Goal: Task Accomplishment & Management: Use online tool/utility

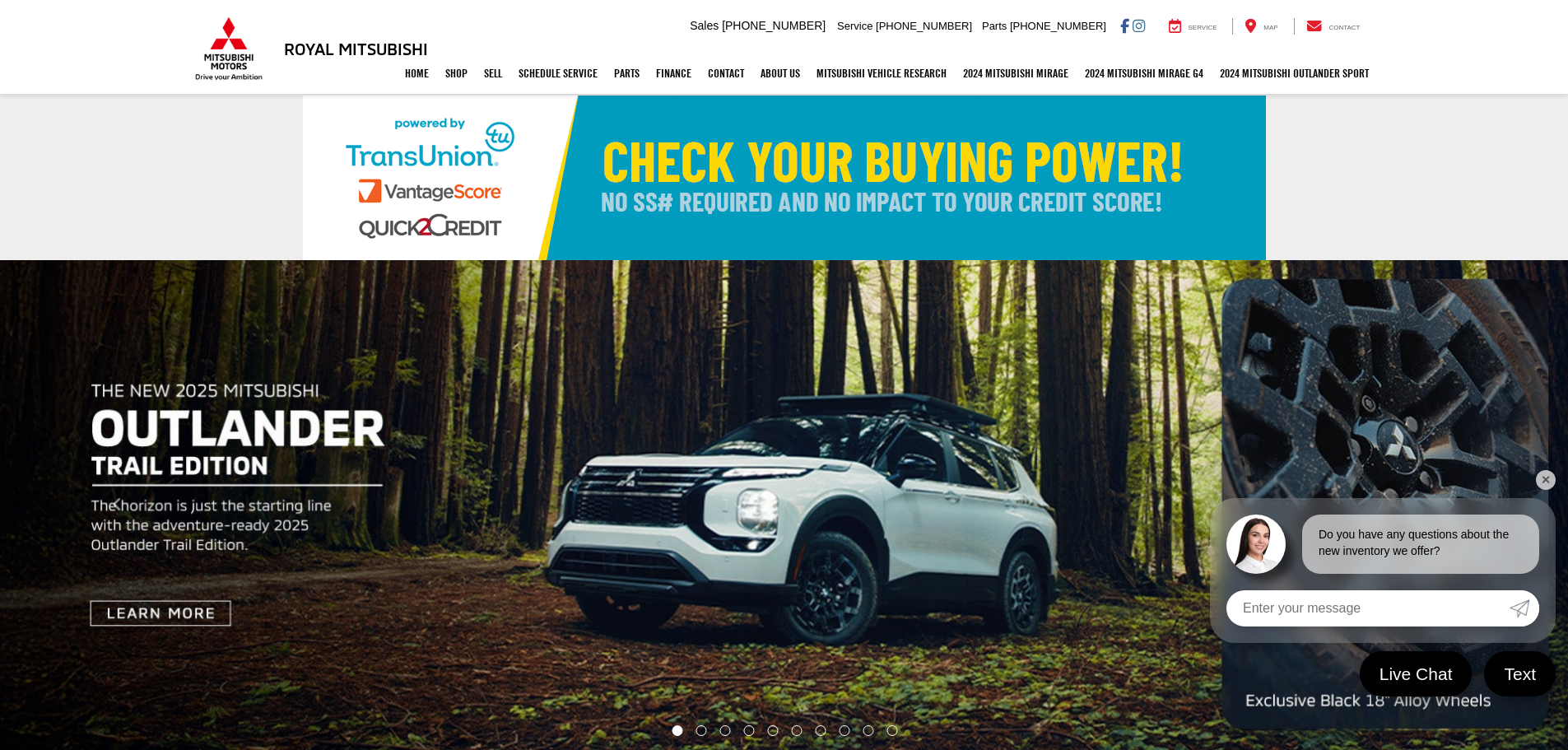
click at [101, 28] on div "Royal Mitsubishi 9255 Airline Hwy, Baton Rouge, LA 70815 Sales Mobile Sales 225…" at bounding box center [784, 26] width 1568 height 53
click at [1549, 469] on button "Click to view next picture." at bounding box center [1450, 506] width 235 height 424
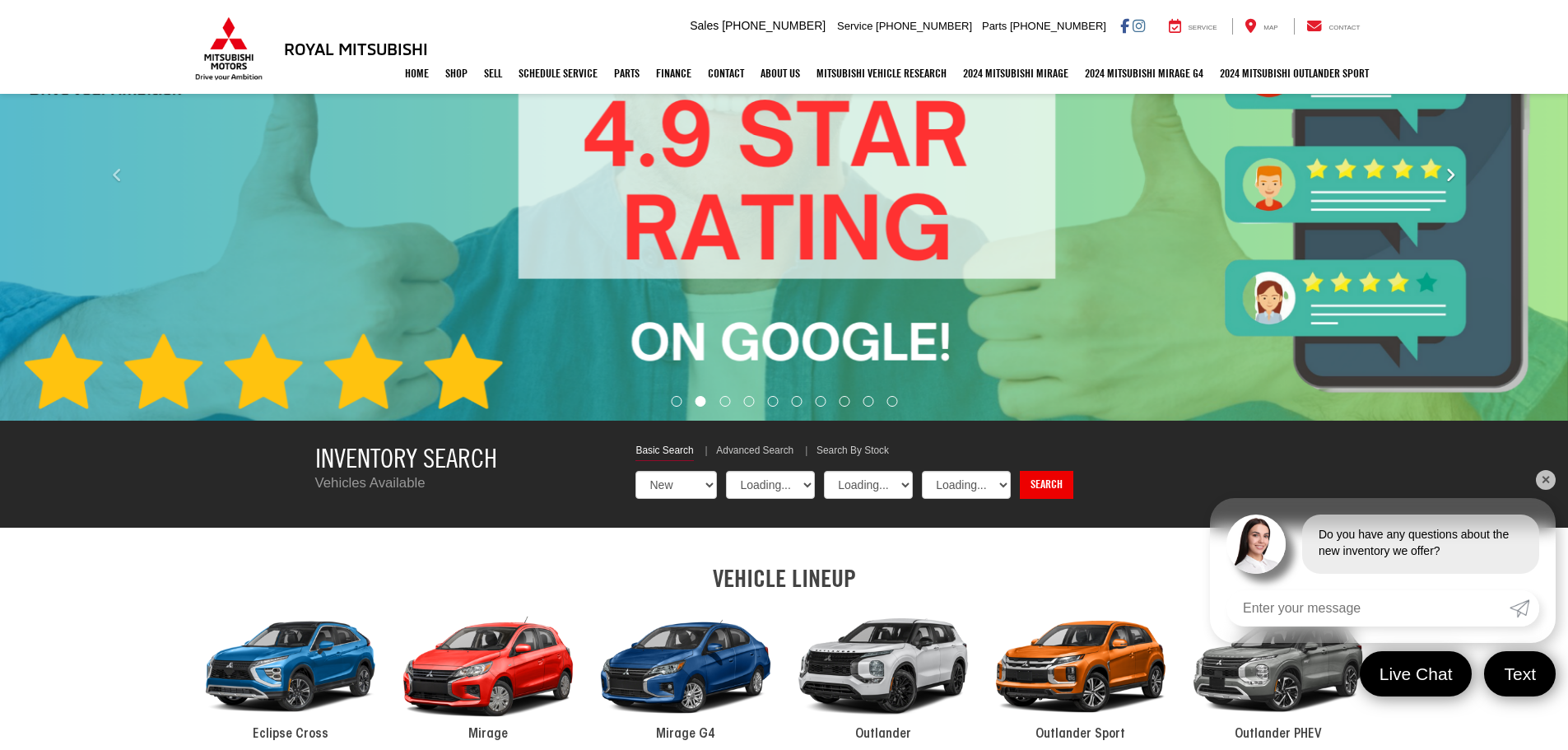
select select "Mitsubishi"
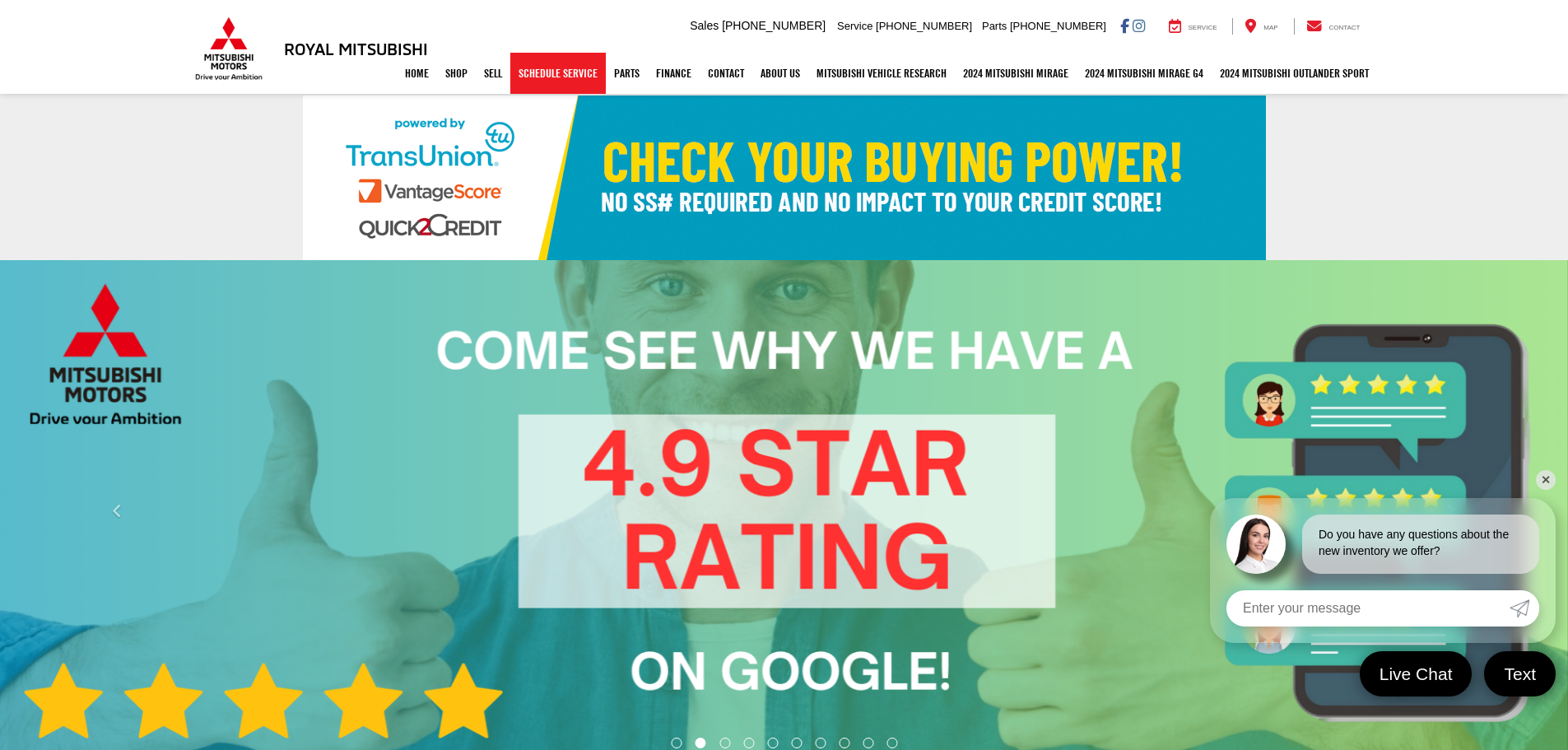
click at [530, 82] on link "Schedule Service" at bounding box center [557, 73] width 96 height 41
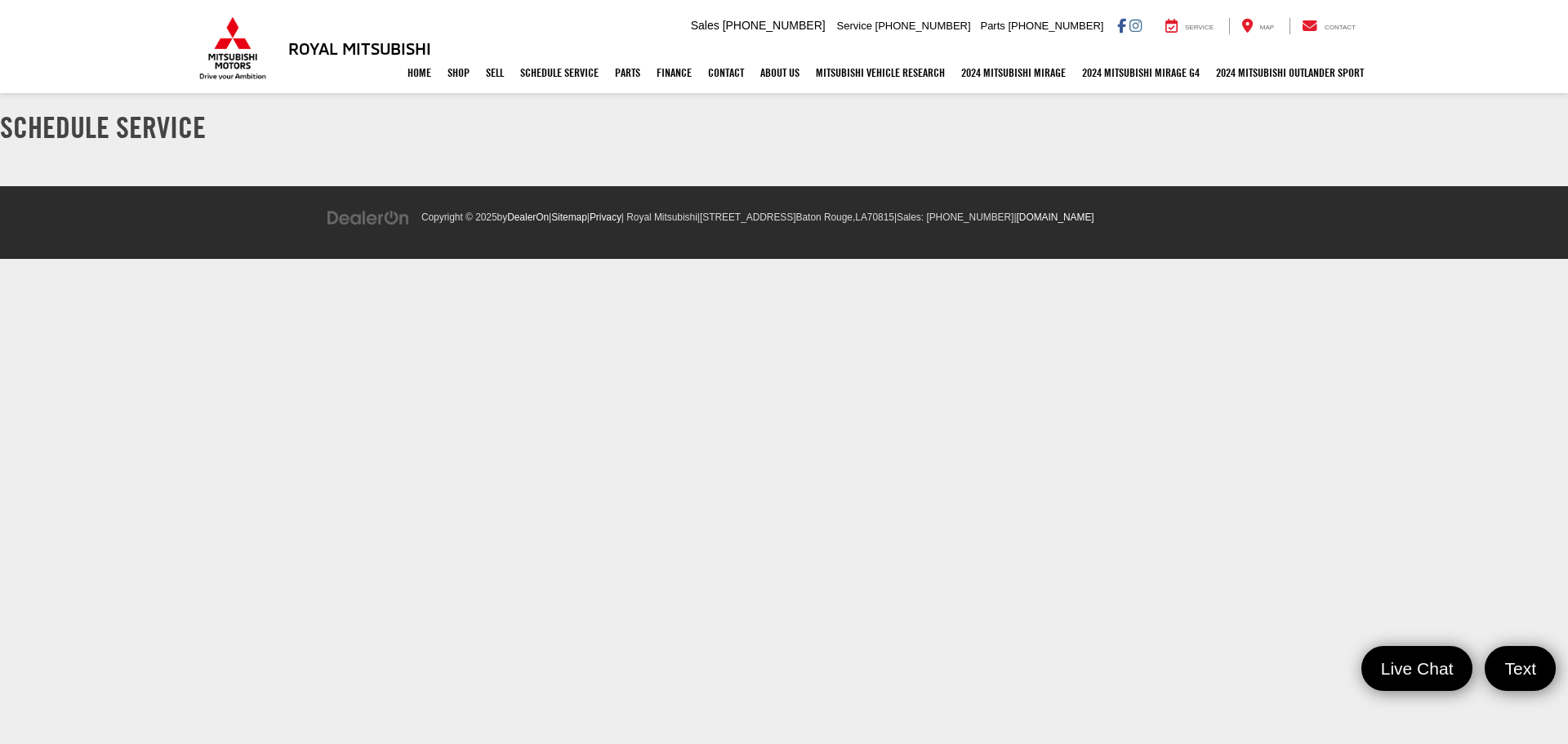
click at [340, 49] on h3 "Royal Mitsubishi" at bounding box center [360, 48] width 143 height 18
click at [251, 55] on div "Home Shop Shop New Vehicles Pre-Owned Vehicles New Specials Demo Specials Sell …" at bounding box center [784, 73] width 1176 height 41
click at [239, 62] on div "Home Shop Shop New Vehicles Pre-Owned Vehicles New Specials Demo Specials Sell …" at bounding box center [784, 73] width 1176 height 41
click at [316, 49] on h3 "Royal Mitsubishi" at bounding box center [360, 48] width 143 height 18
click at [220, 69] on div "Home Shop Shop New Vehicles Pre-Owned Vehicles New Specials Demo Specials Sell …" at bounding box center [784, 73] width 1176 height 41
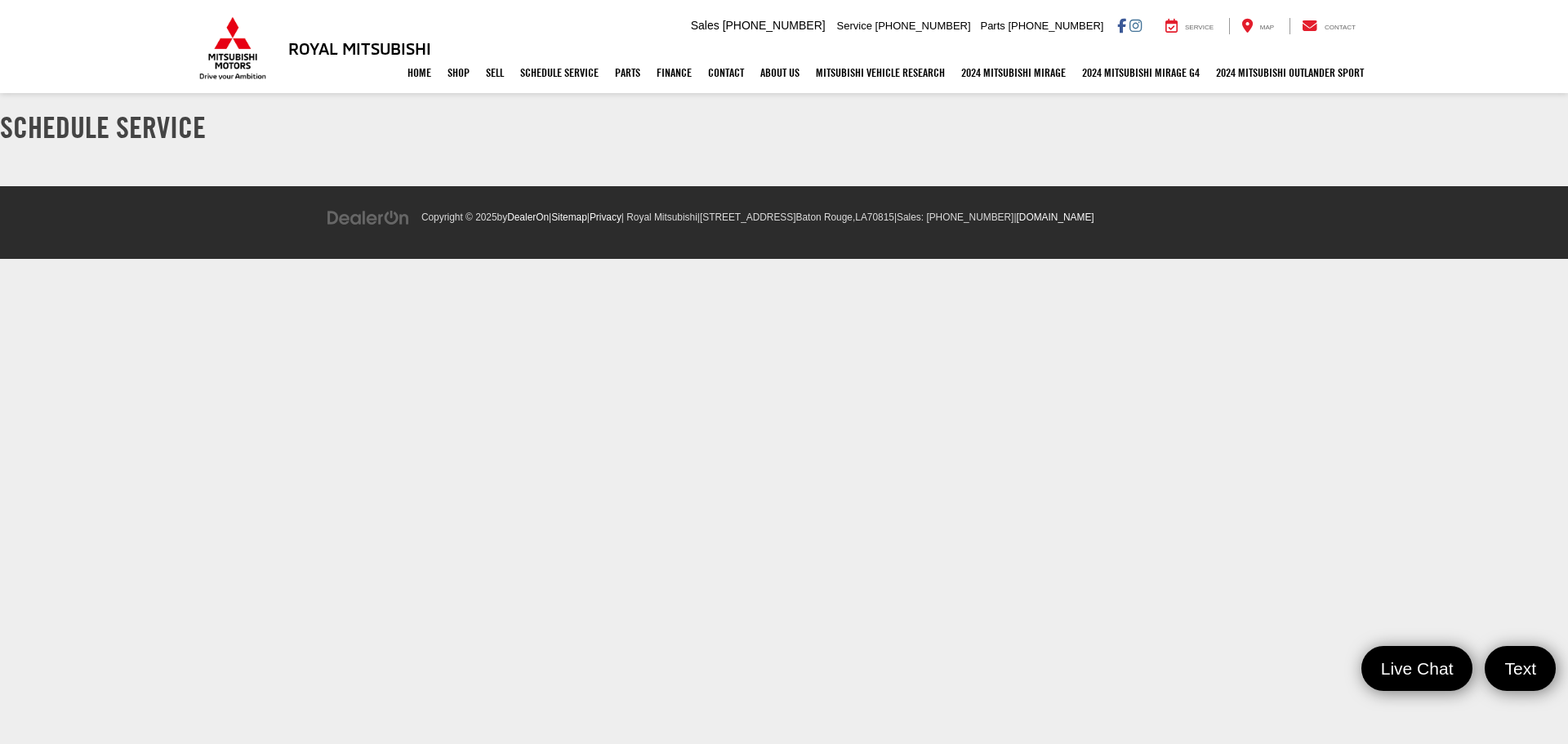
click at [329, 46] on h3 "Royal Mitsubishi" at bounding box center [360, 48] width 143 height 18
click at [416, 46] on h3 "Royal Mitsubishi" at bounding box center [360, 48] width 143 height 18
click at [243, 53] on img at bounding box center [233, 48] width 74 height 64
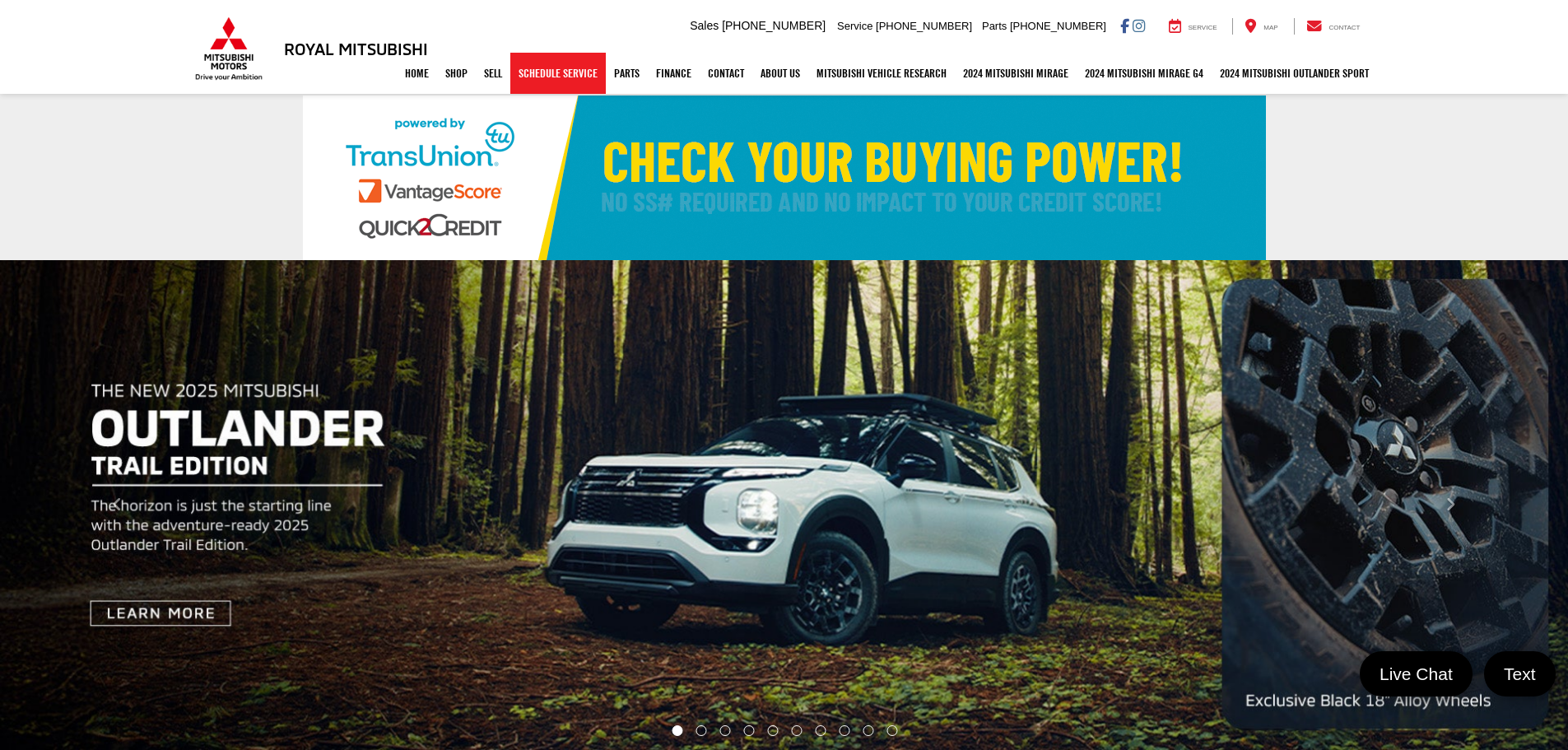
click at [547, 66] on link "Schedule Service" at bounding box center [557, 73] width 96 height 41
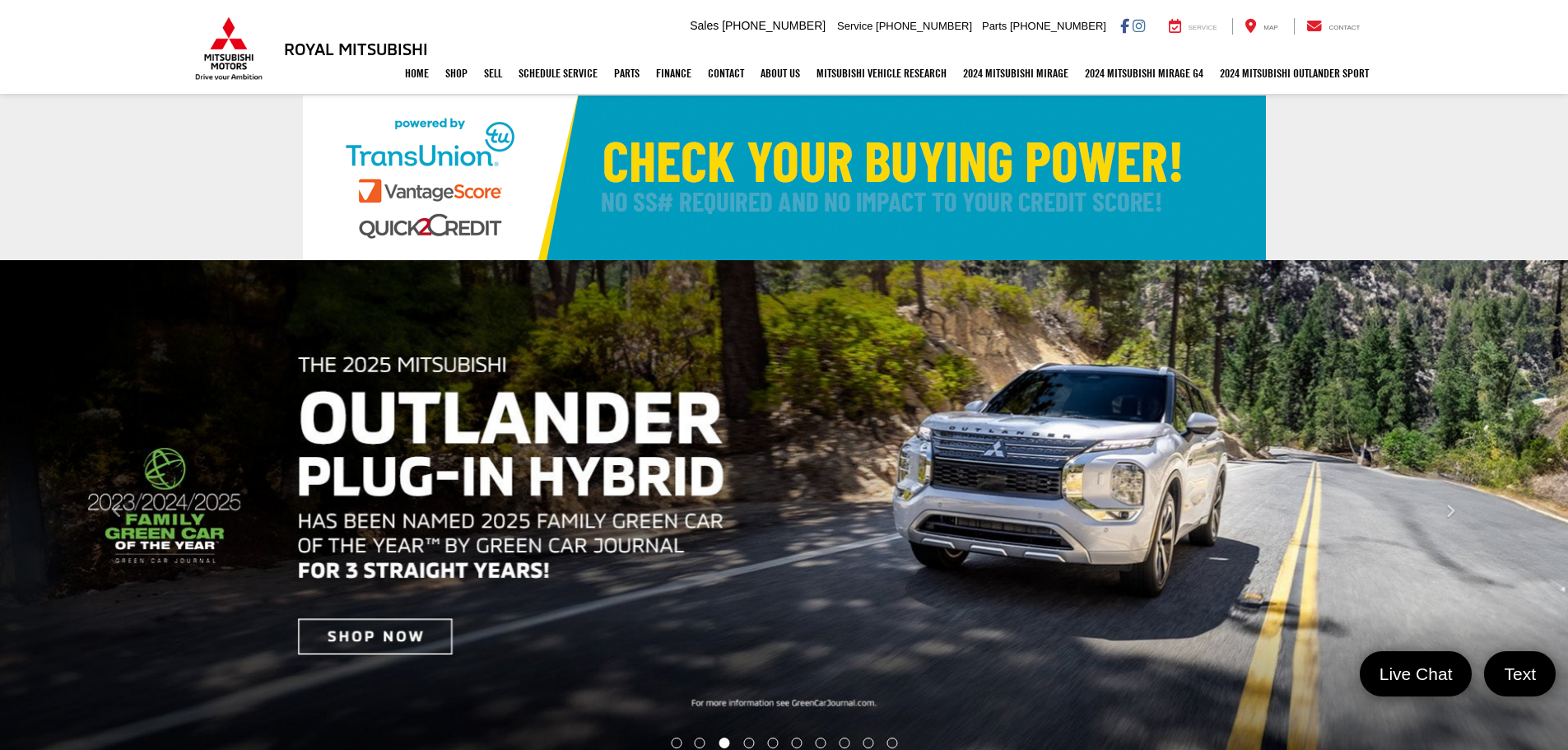
click at [1191, 27] on span "Service" at bounding box center [1203, 28] width 29 height 7
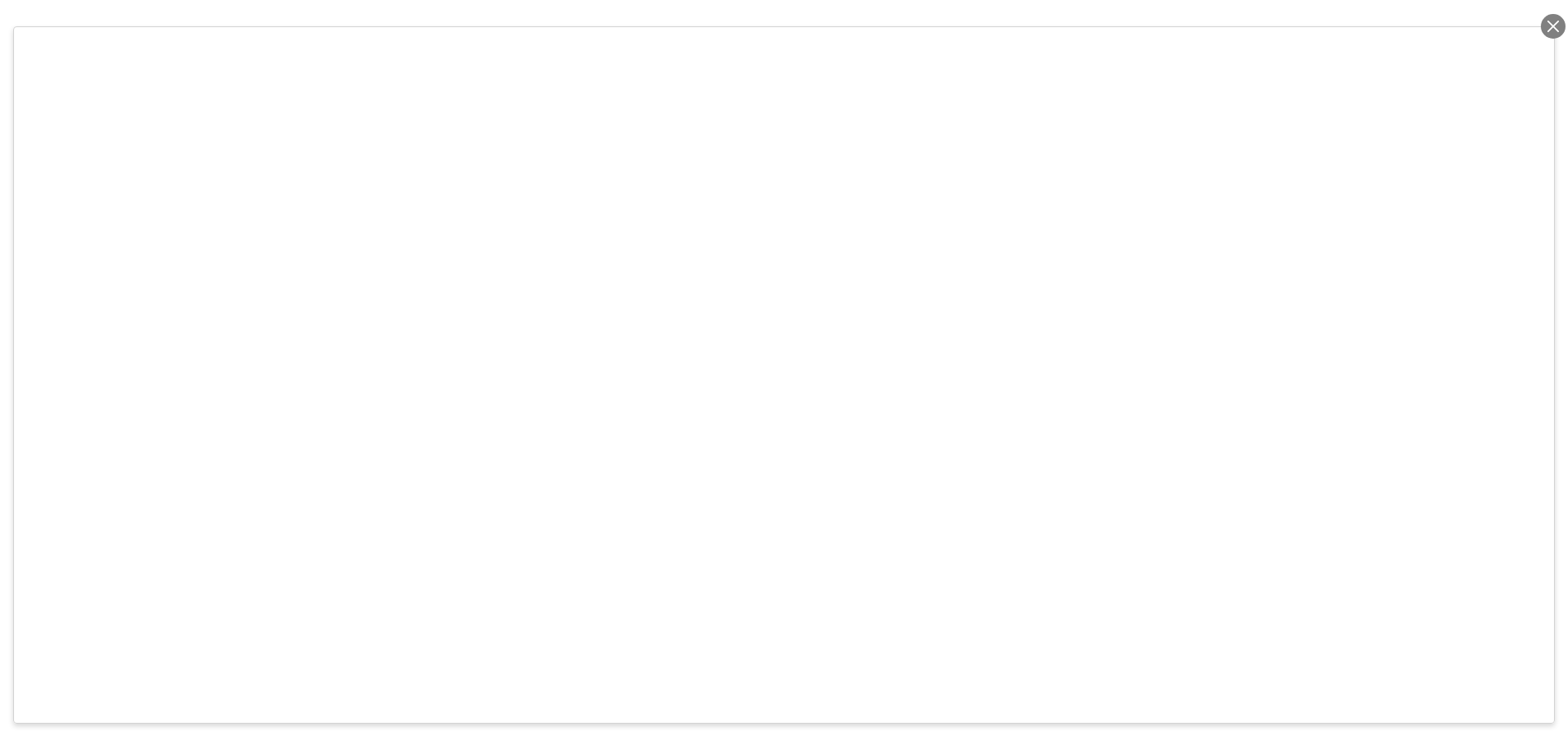
click at [1552, 27] on div at bounding box center [1553, 27] width 25 height 25
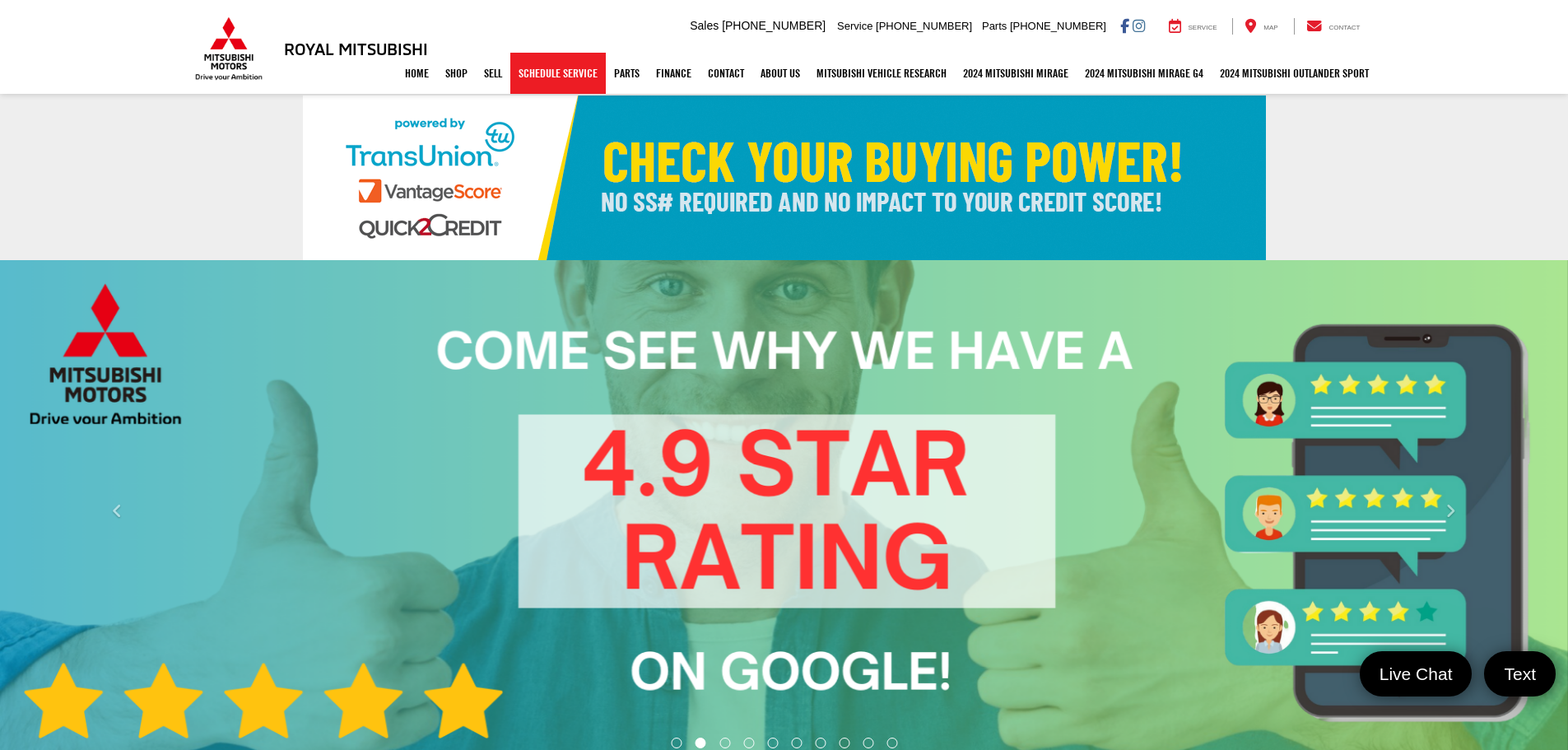
click at [526, 87] on link "Schedule Service" at bounding box center [557, 73] width 96 height 41
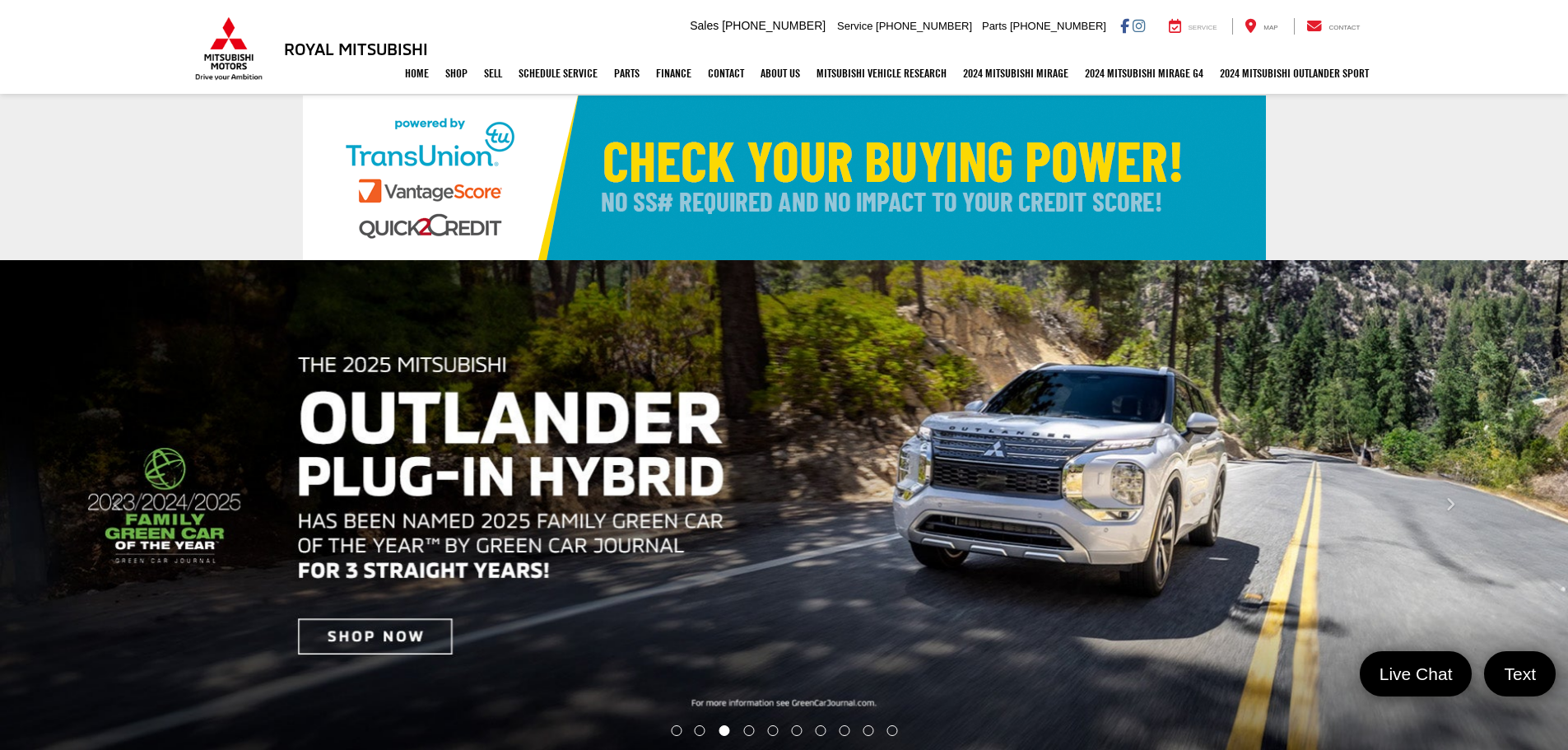
click at [1165, 30] on div "Service" at bounding box center [1193, 26] width 73 height 16
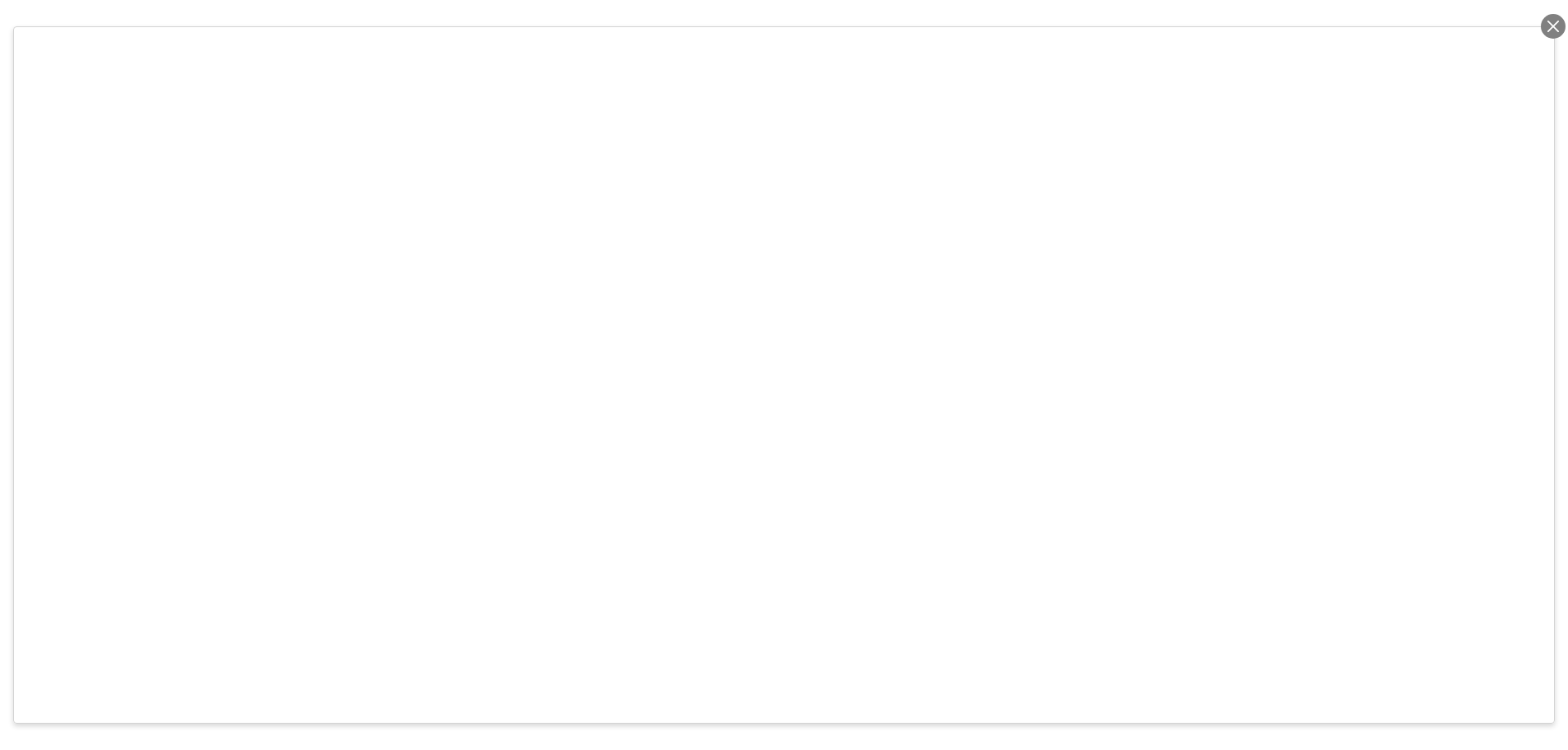
click at [1549, 24] on div at bounding box center [1553, 27] width 25 height 25
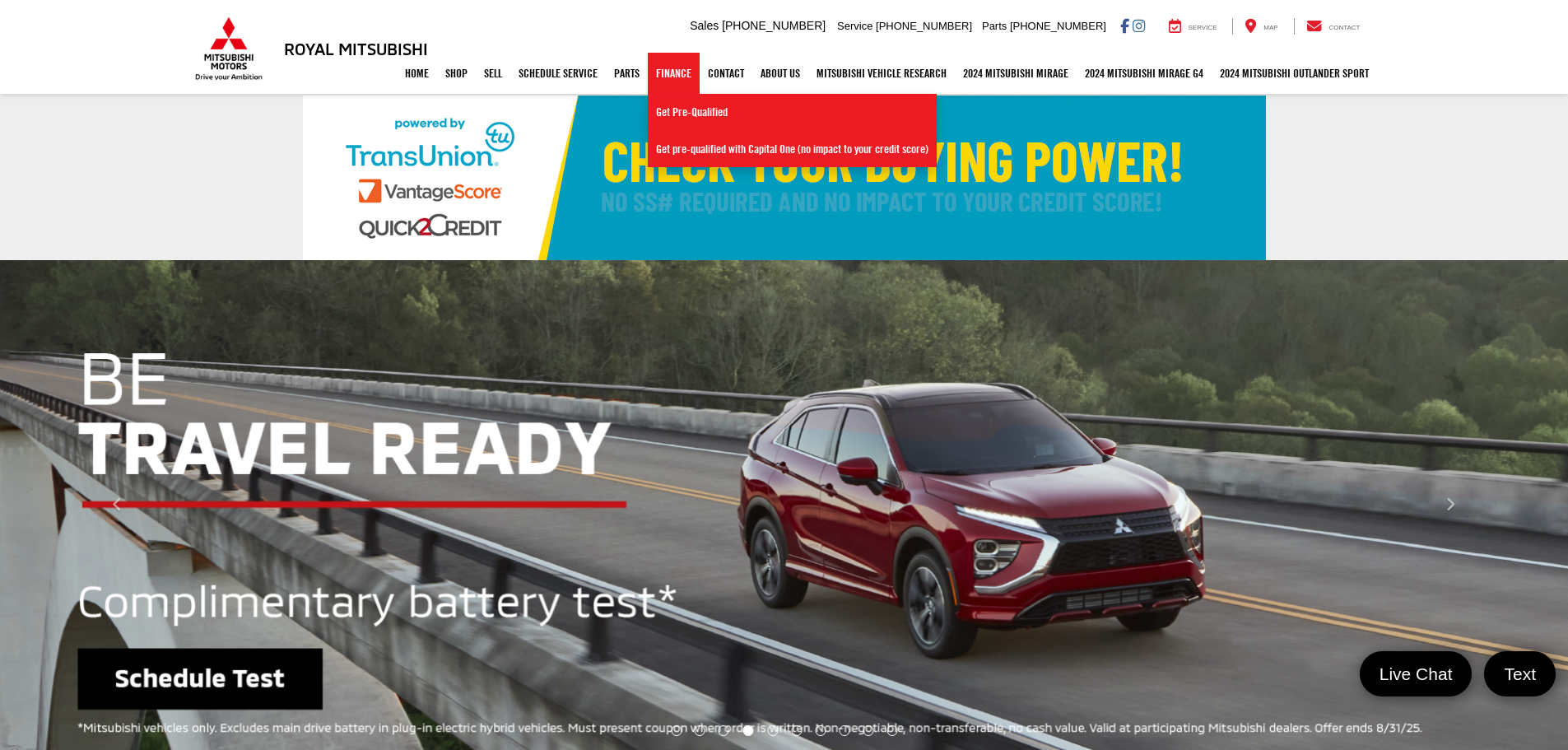
select select "Mitsubishi"
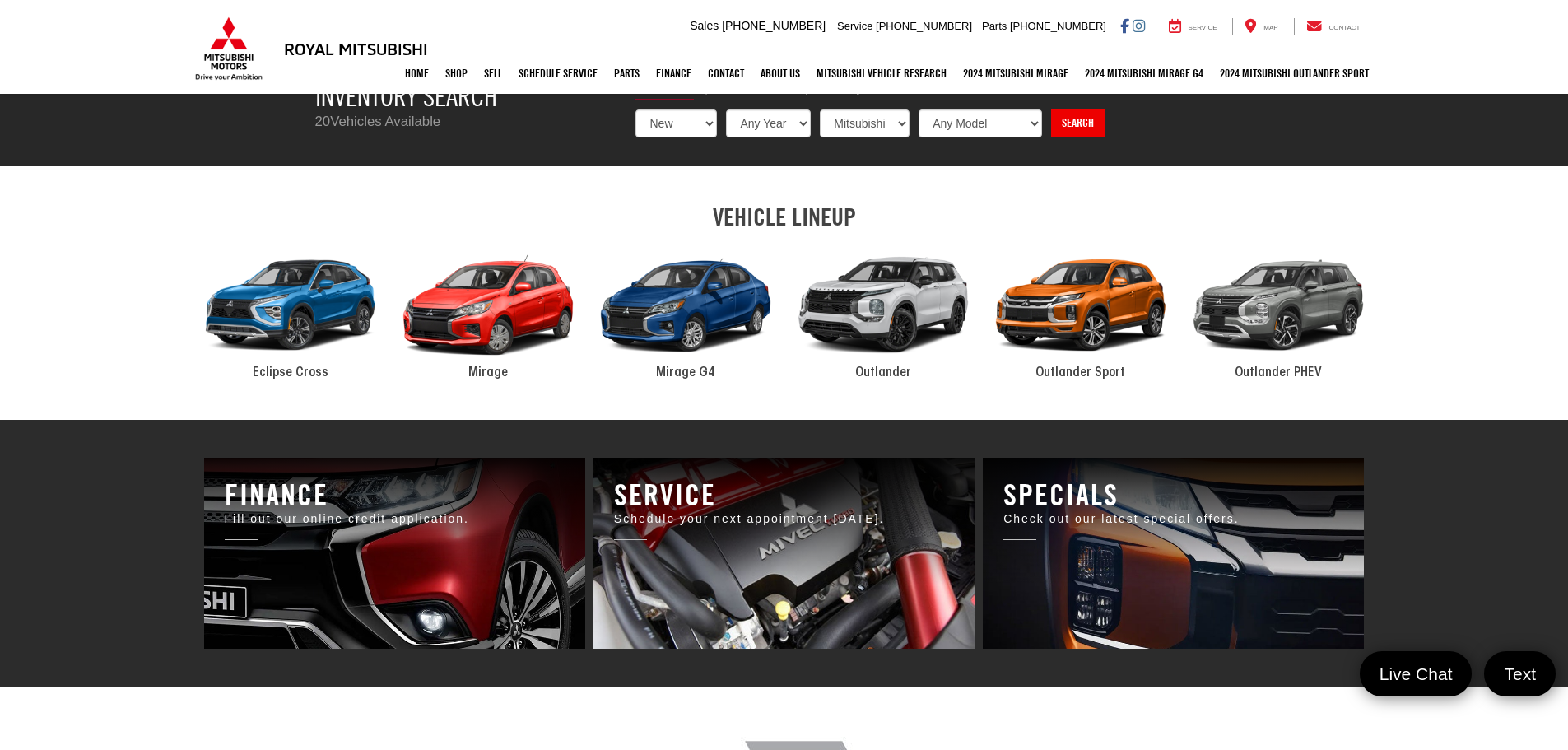
scroll to position [906, 0]
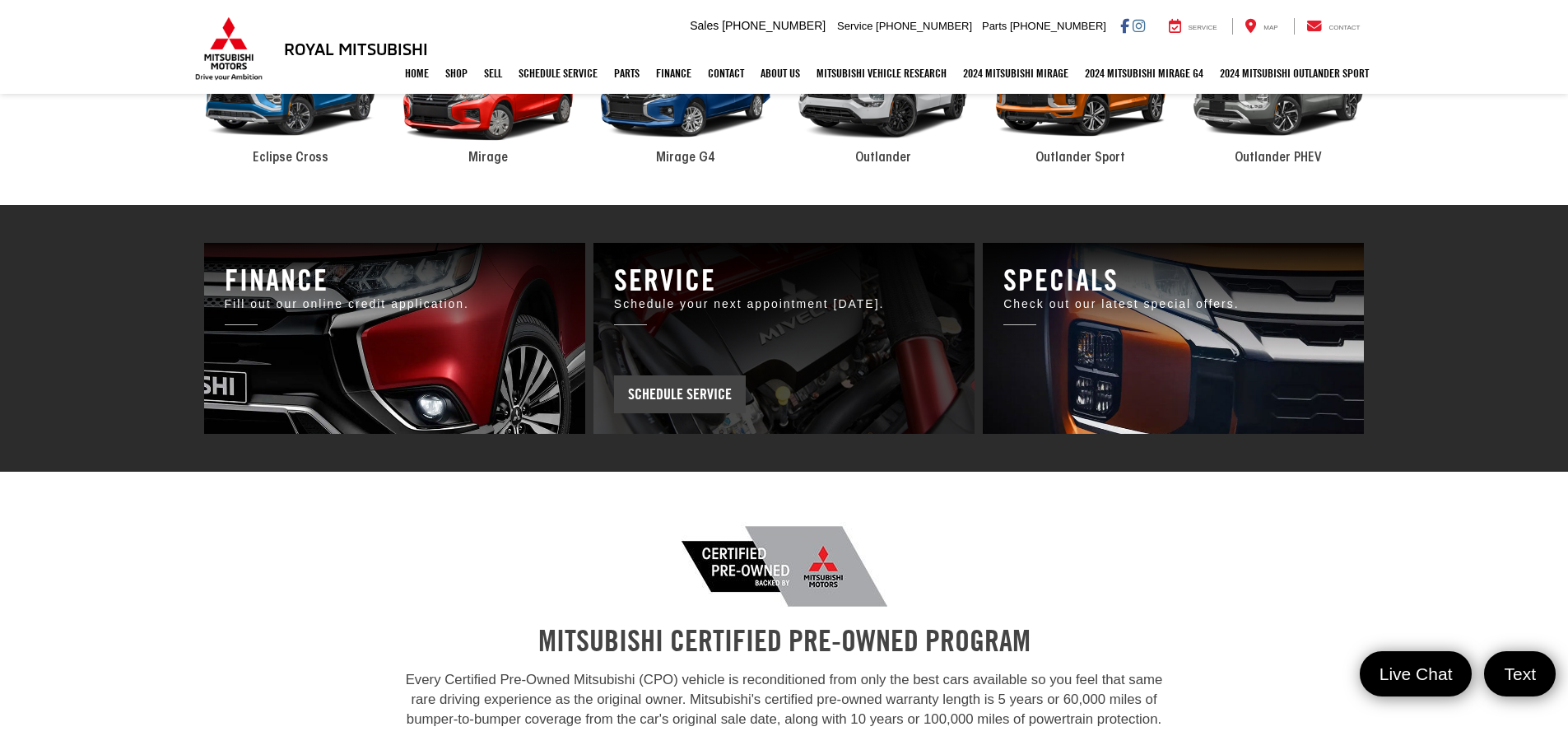
click at [682, 378] on span "Schedule Service" at bounding box center [679, 395] width 131 height 38
